Goal: Task Accomplishment & Management: Use online tool/utility

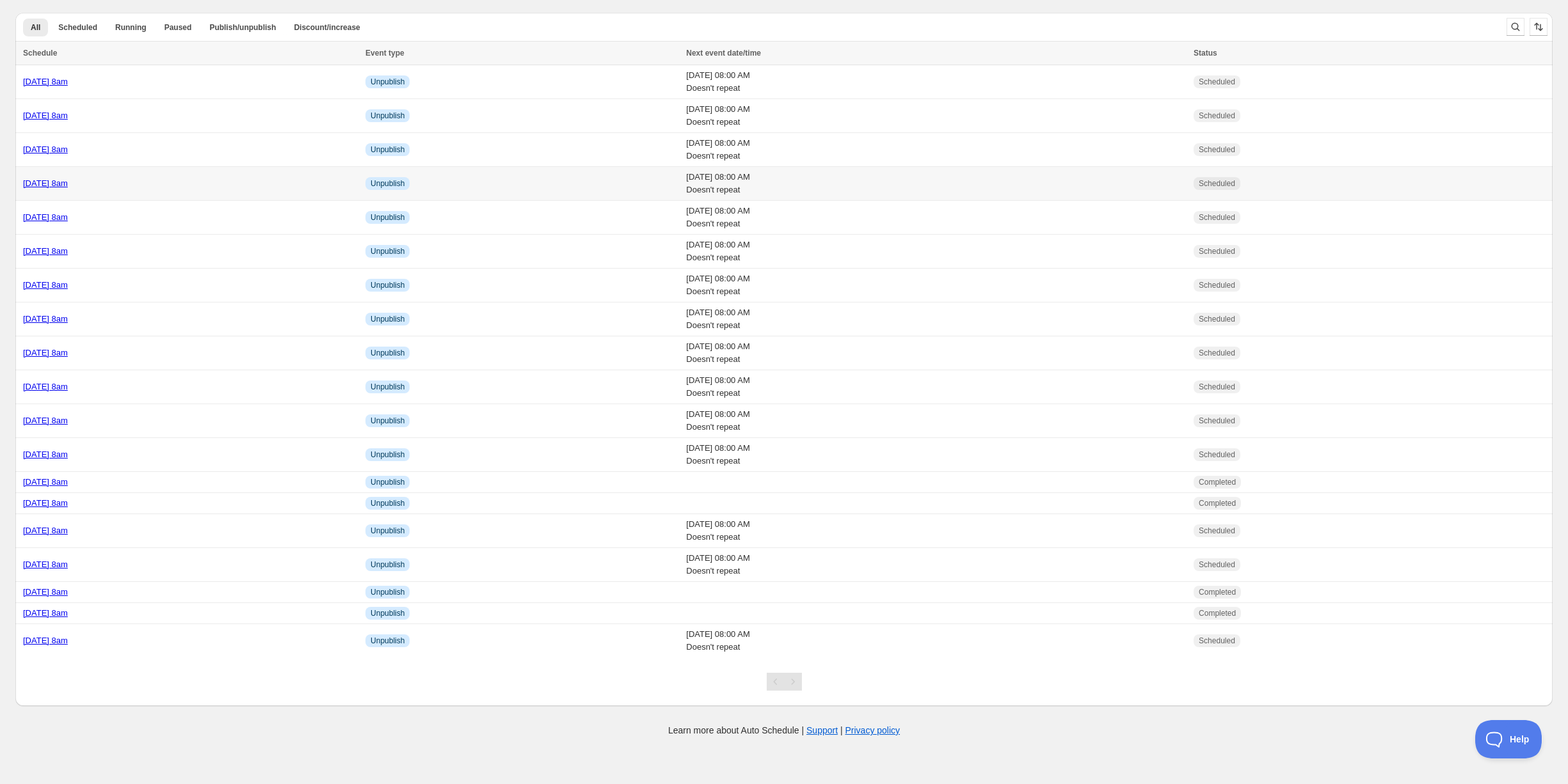
click at [222, 183] on div "[DATE] 8am" at bounding box center [190, 183] width 334 height 13
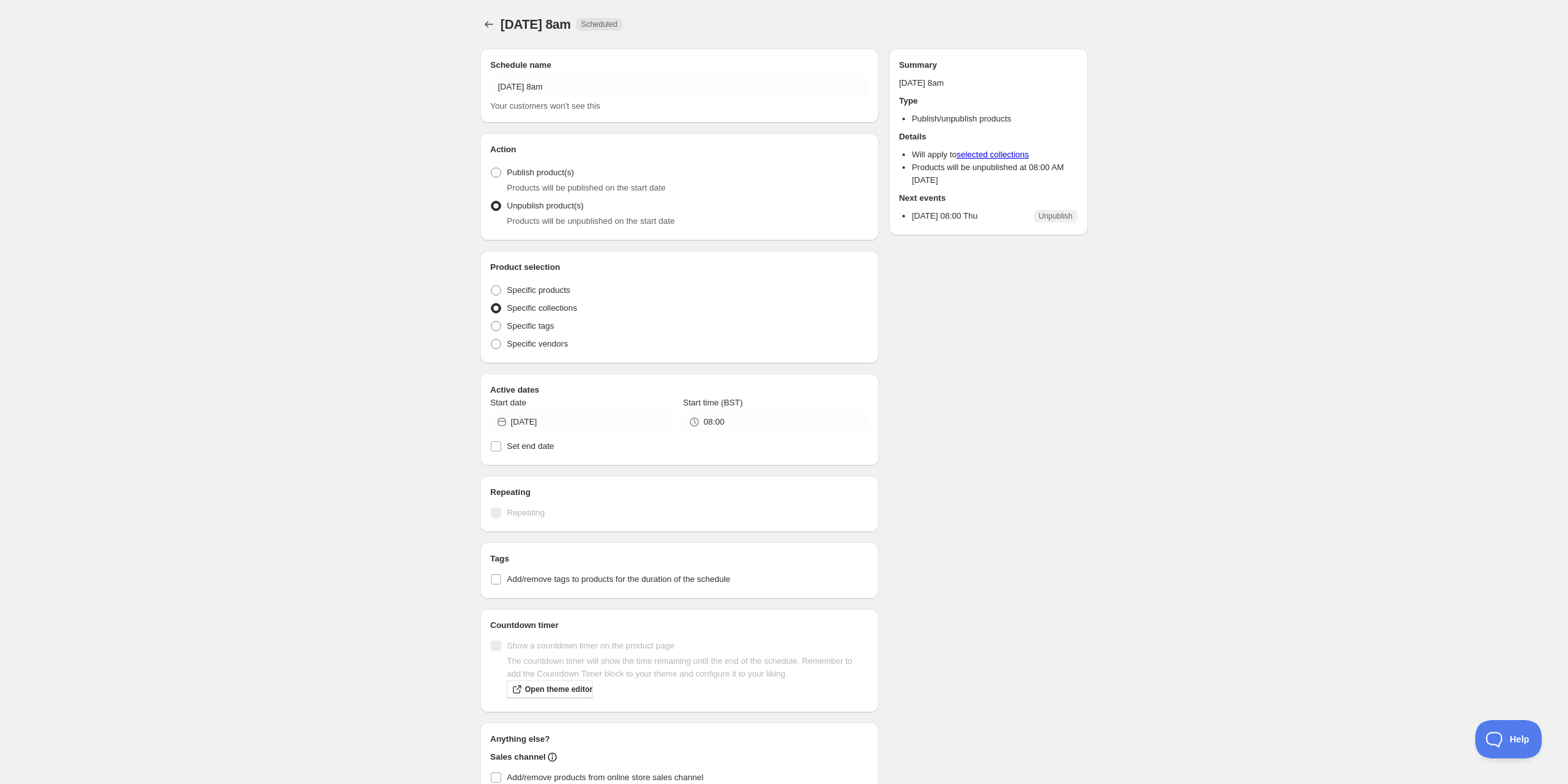
radio input "true"
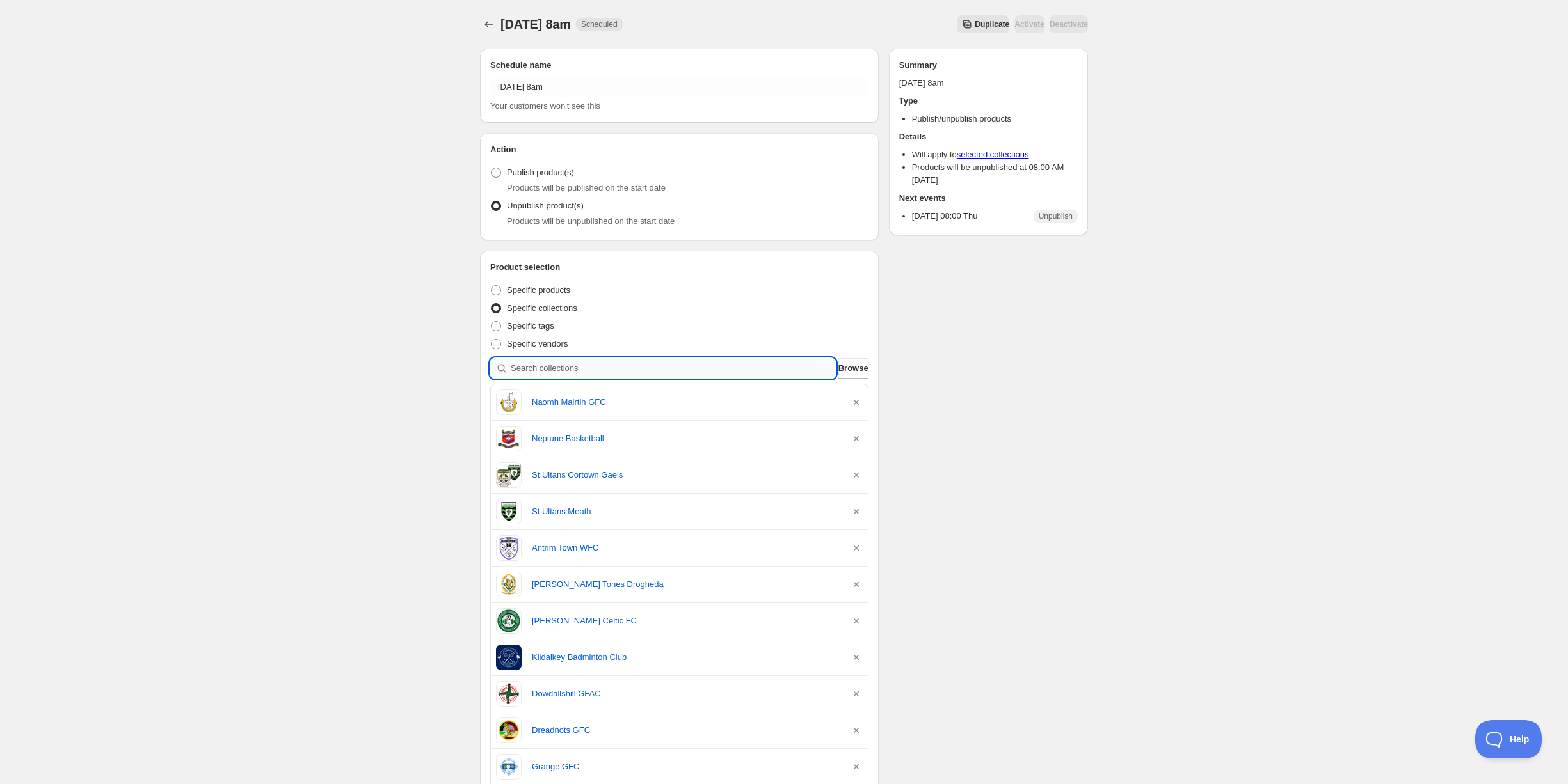
click at [548, 370] on input "search" at bounding box center [672, 368] width 325 height 20
type input "c"
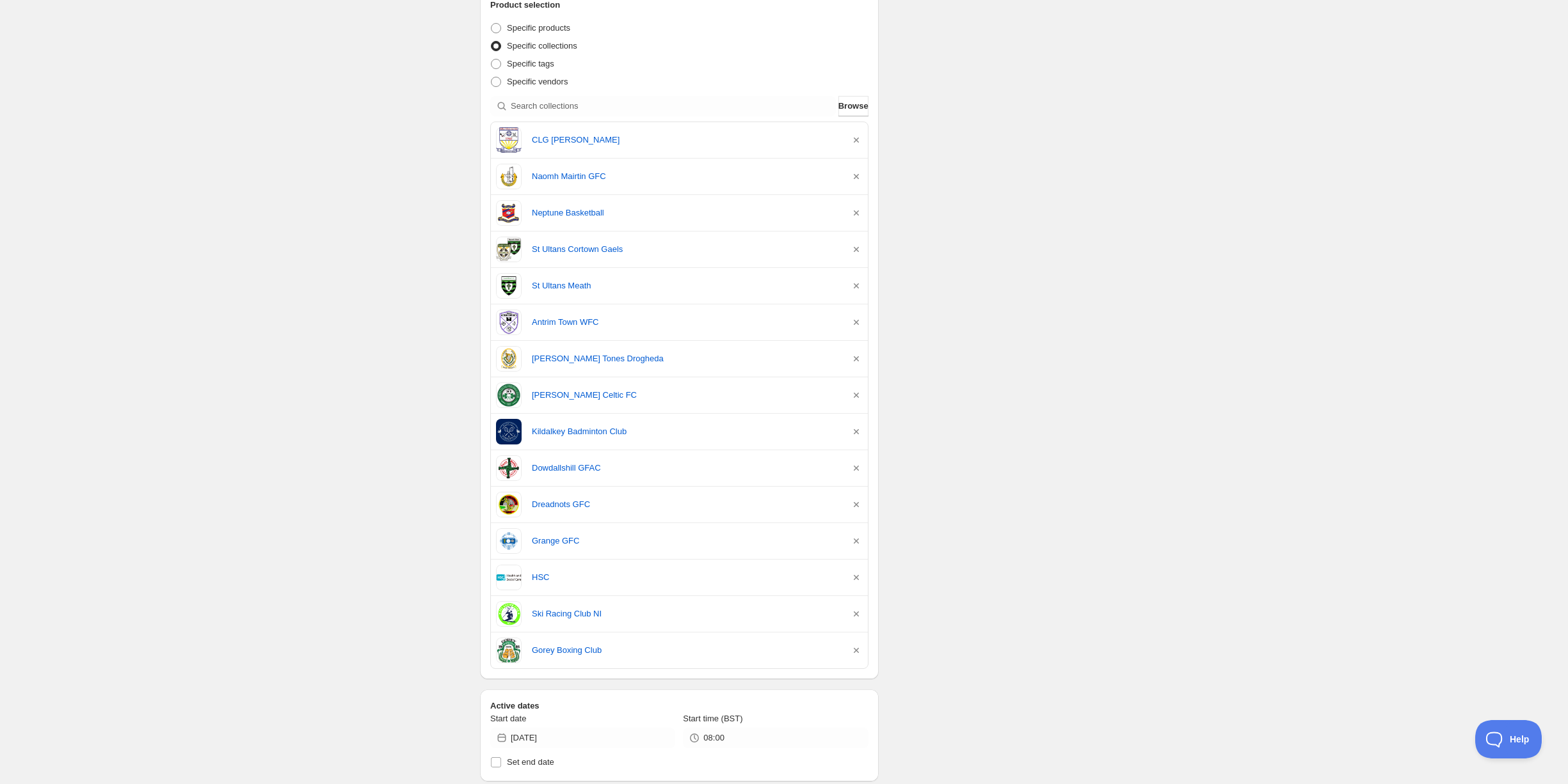
scroll to position [263, 0]
